Goal: Navigation & Orientation: Find specific page/section

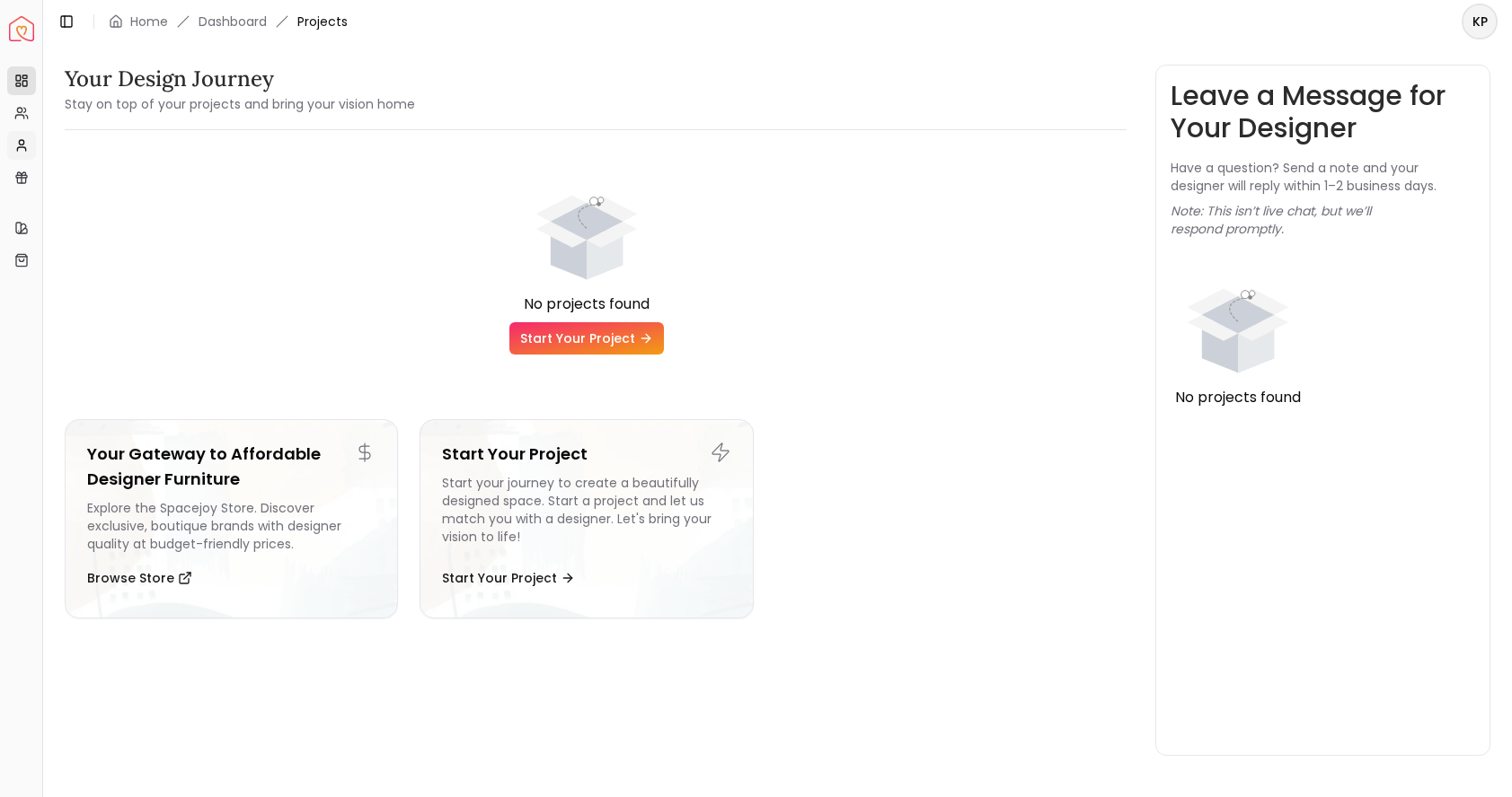
click at [27, 143] on icon at bounding box center [21, 144] width 14 height 14
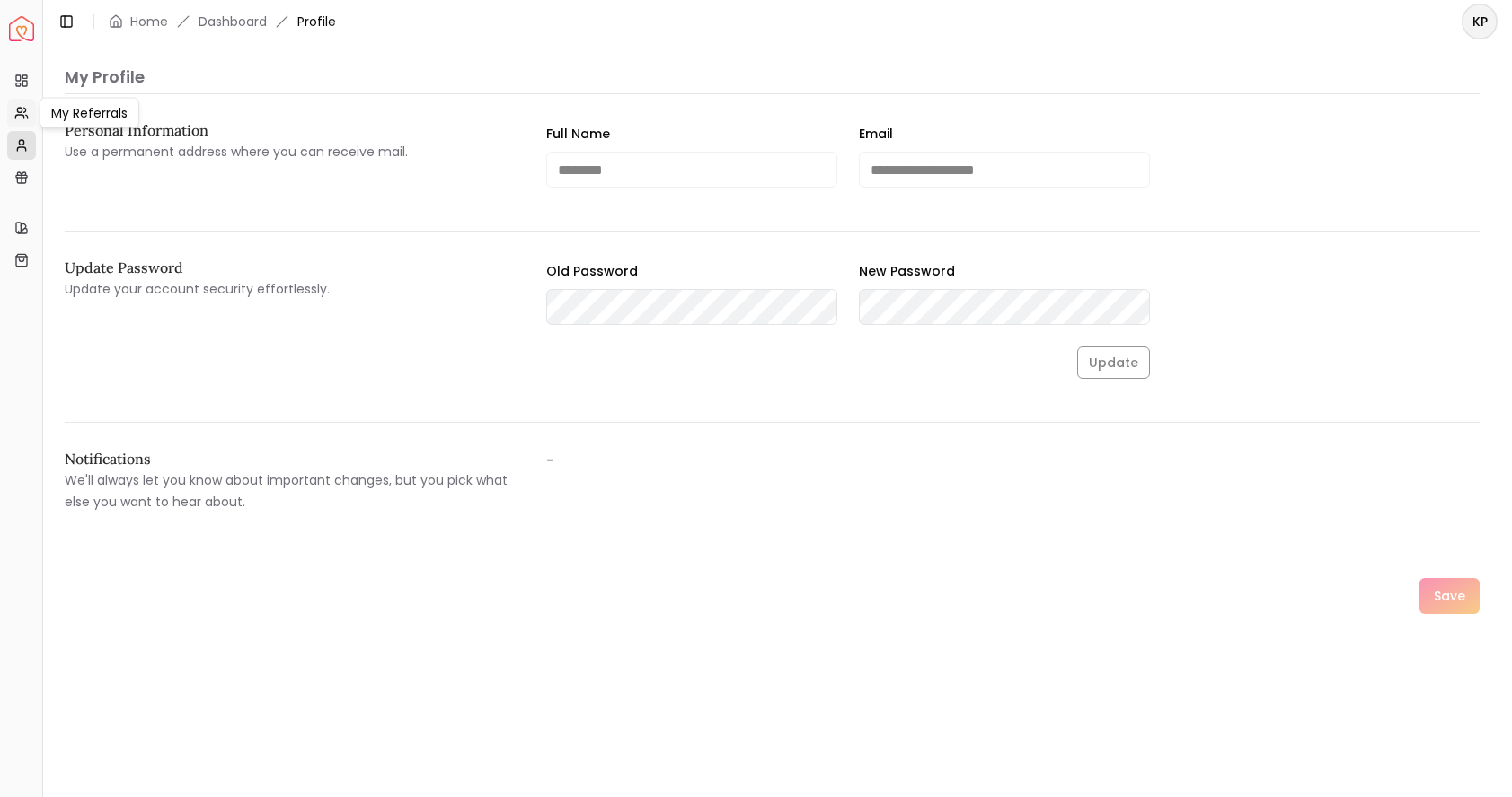
click at [25, 110] on icon at bounding box center [25, 110] width 2 height 5
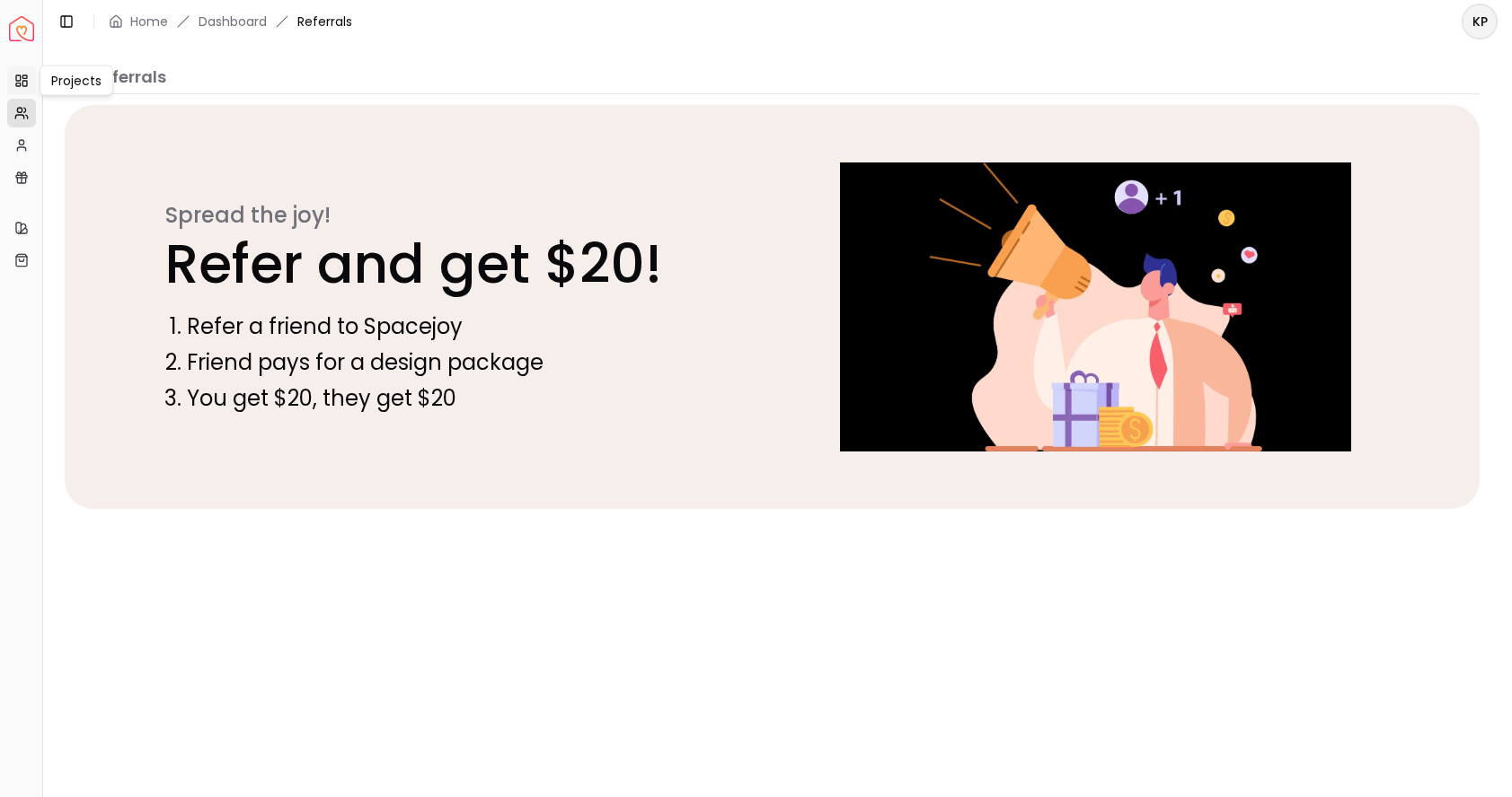
click at [25, 85] on rect at bounding box center [25, 84] width 5 height 6
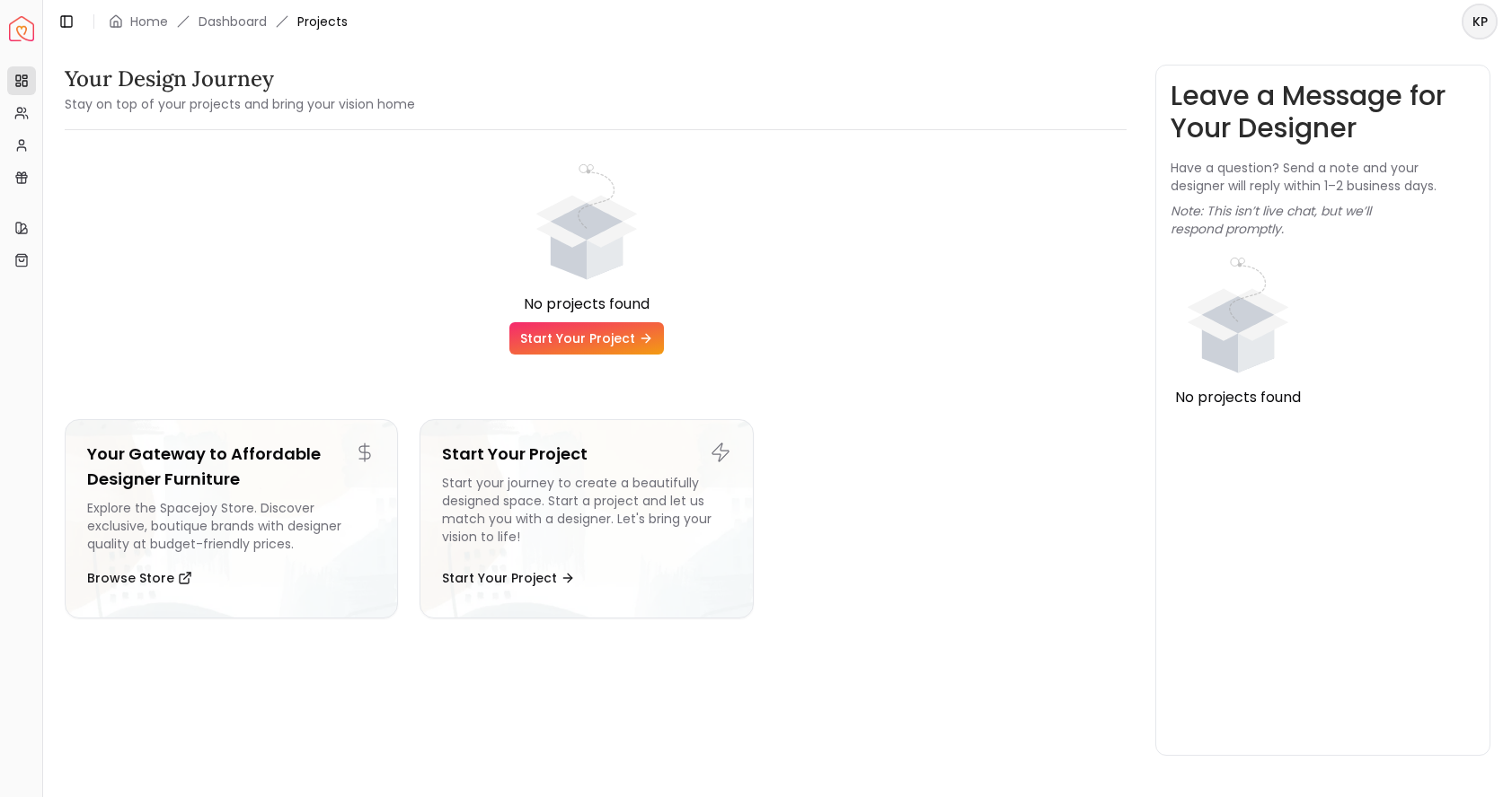
click at [1477, 13] on html "Spacejoy Dashboard Overview Projects My Referrals My Profile Gift Card Balance …" at bounding box center [756, 398] width 1512 height 797
